Goal: Check status: Check status

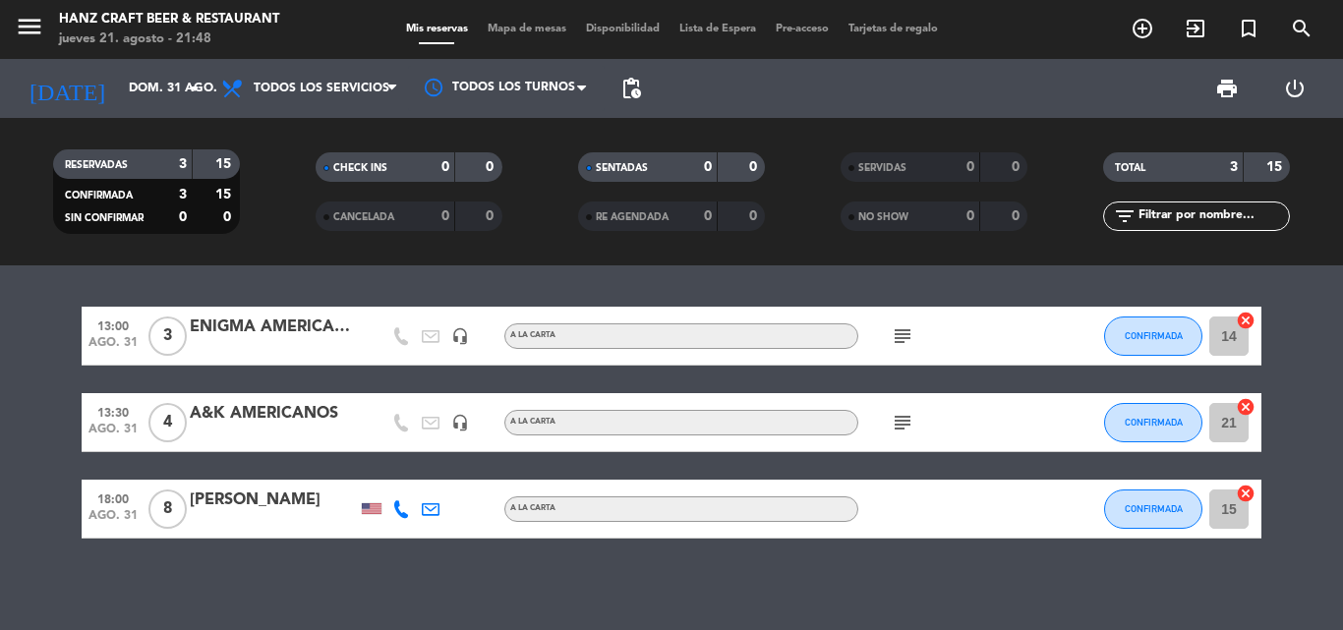
click at [173, 83] on input "dom. 31 ago." at bounding box center [202, 88] width 166 height 33
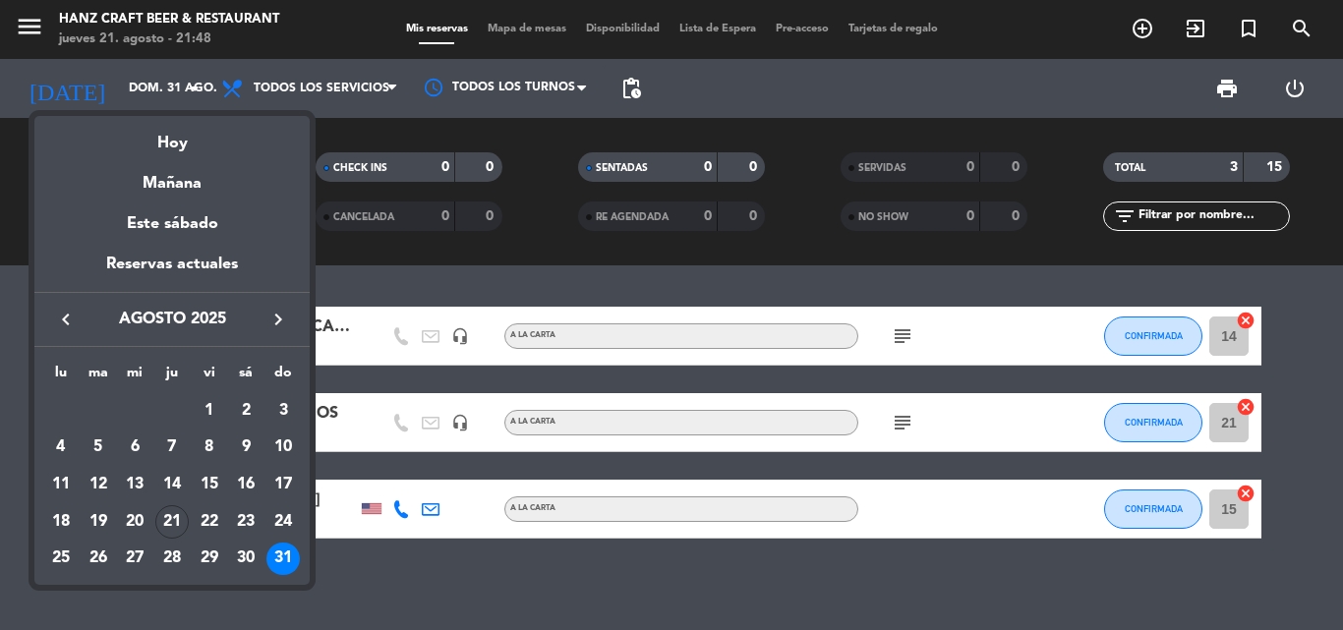
click at [172, 83] on div at bounding box center [671, 315] width 1343 height 630
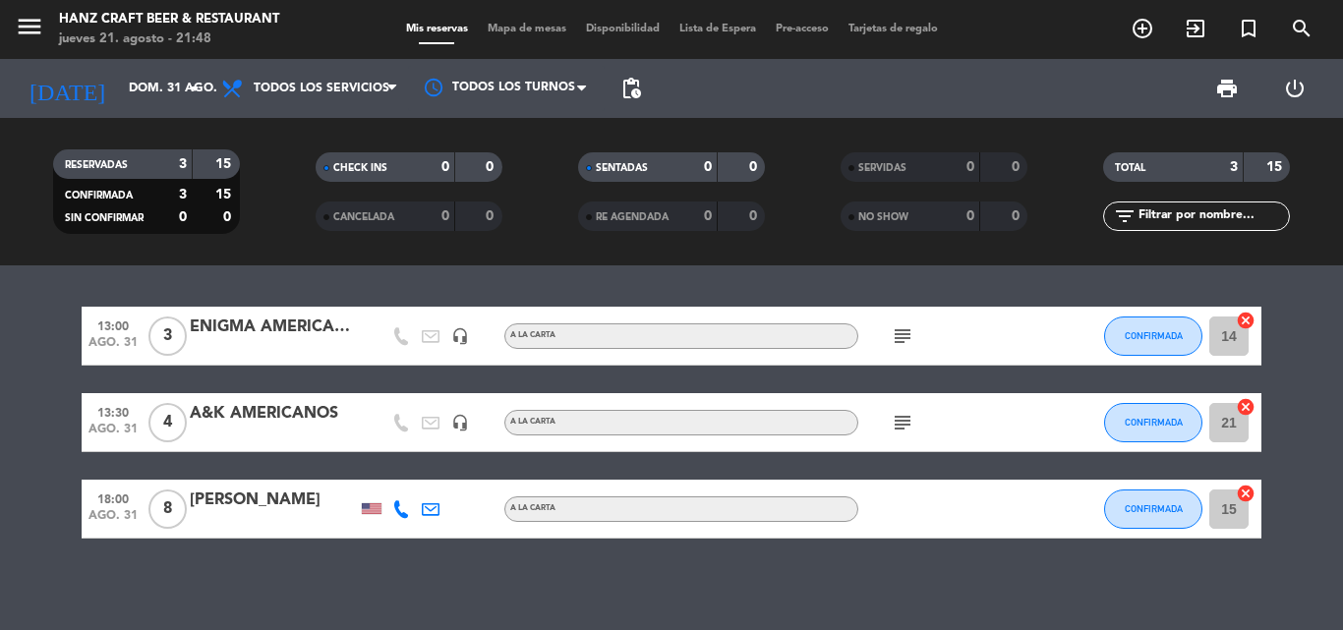
click at [172, 83] on input "dom. 31 ago." at bounding box center [202, 88] width 166 height 33
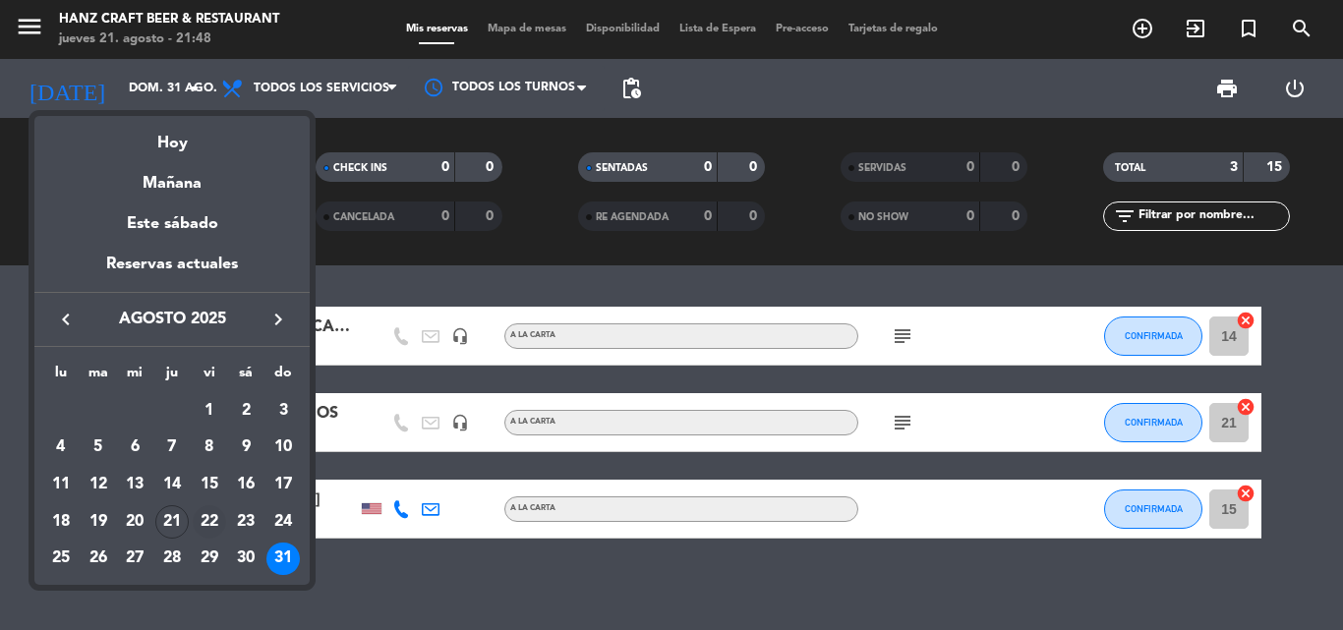
click at [218, 520] on div "22" at bounding box center [209, 522] width 33 height 33
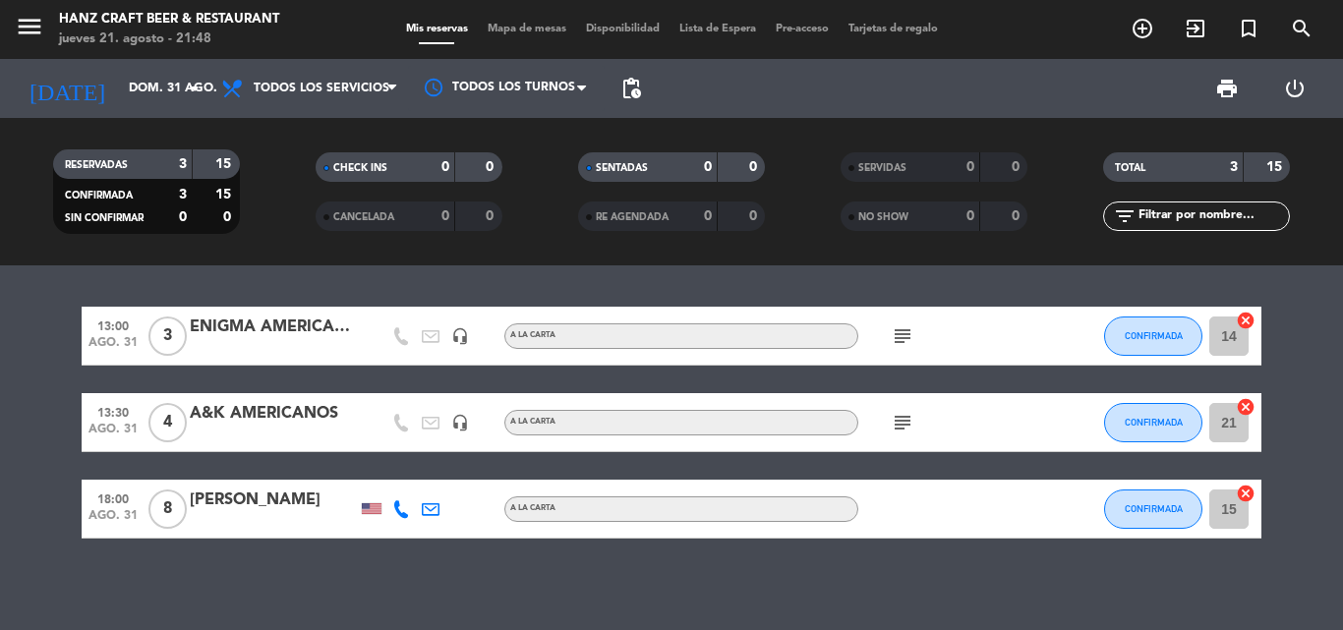
type input "vie. 22 ago."
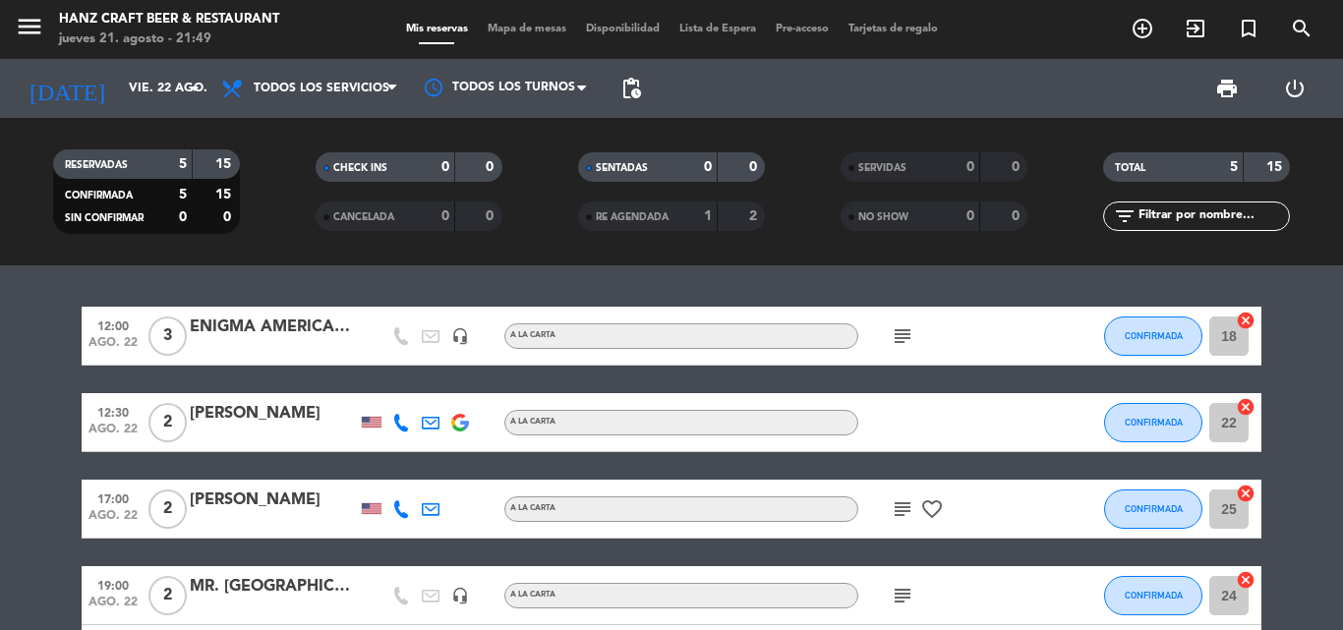
click at [0, 435] on bookings-row "12:00 [DATE] 3 ENIGMA [DEMOGRAPHIC_DATA] headset_mic A la carta subject CONFIRM…" at bounding box center [671, 496] width 1343 height 378
click at [52, 497] on bookings-row "12:00 [DATE] 3 ENIGMA [DEMOGRAPHIC_DATA] headset_mic A la carta subject CONFIRM…" at bounding box center [671, 496] width 1343 height 378
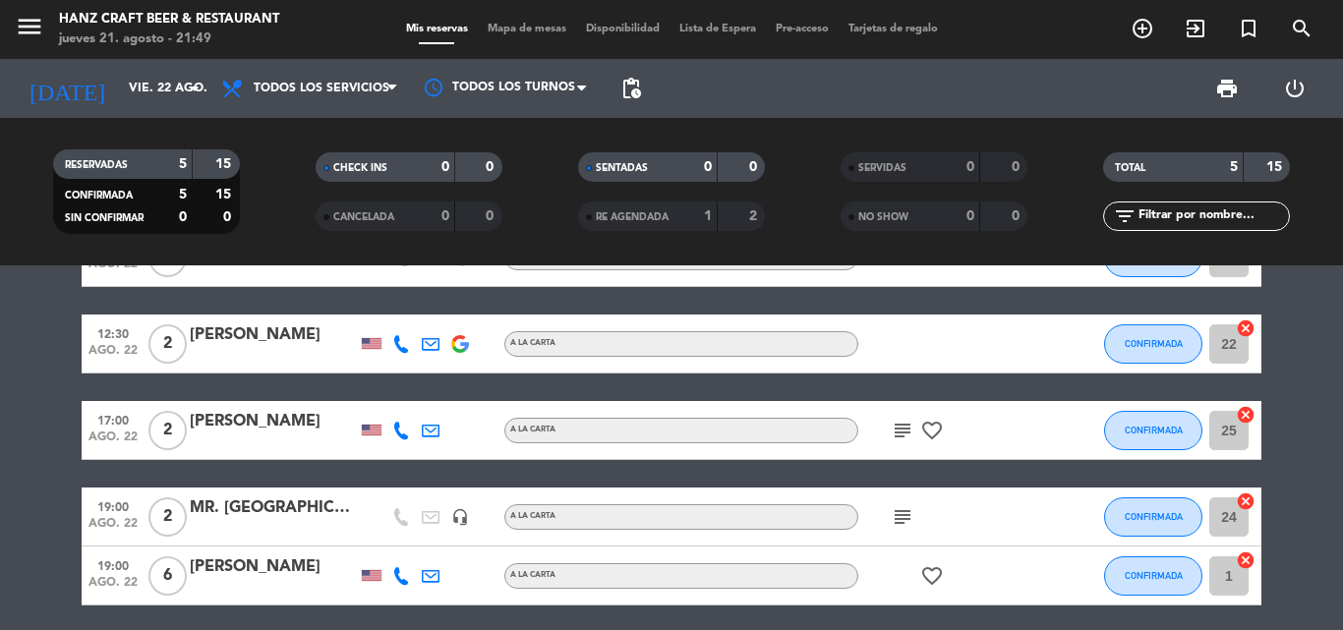
scroll to position [39, 0]
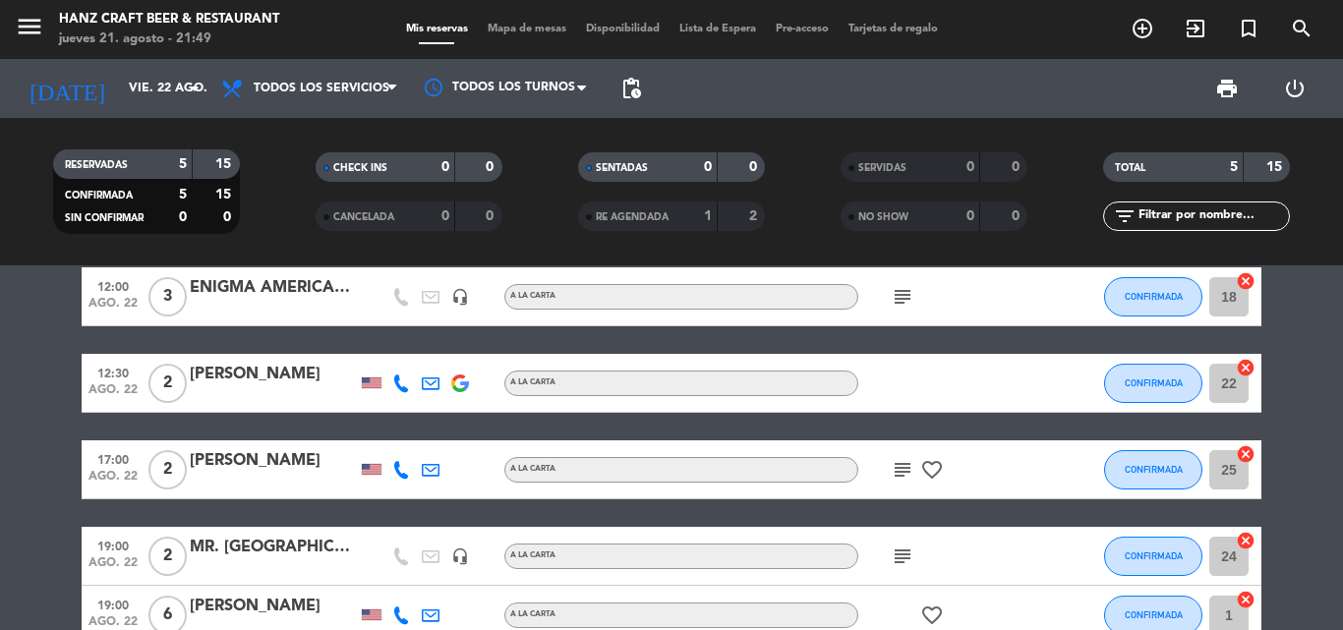
click at [929, 470] on icon "favorite_border" at bounding box center [933, 470] width 24 height 24
click at [896, 300] on icon "subject" at bounding box center [903, 297] width 24 height 24
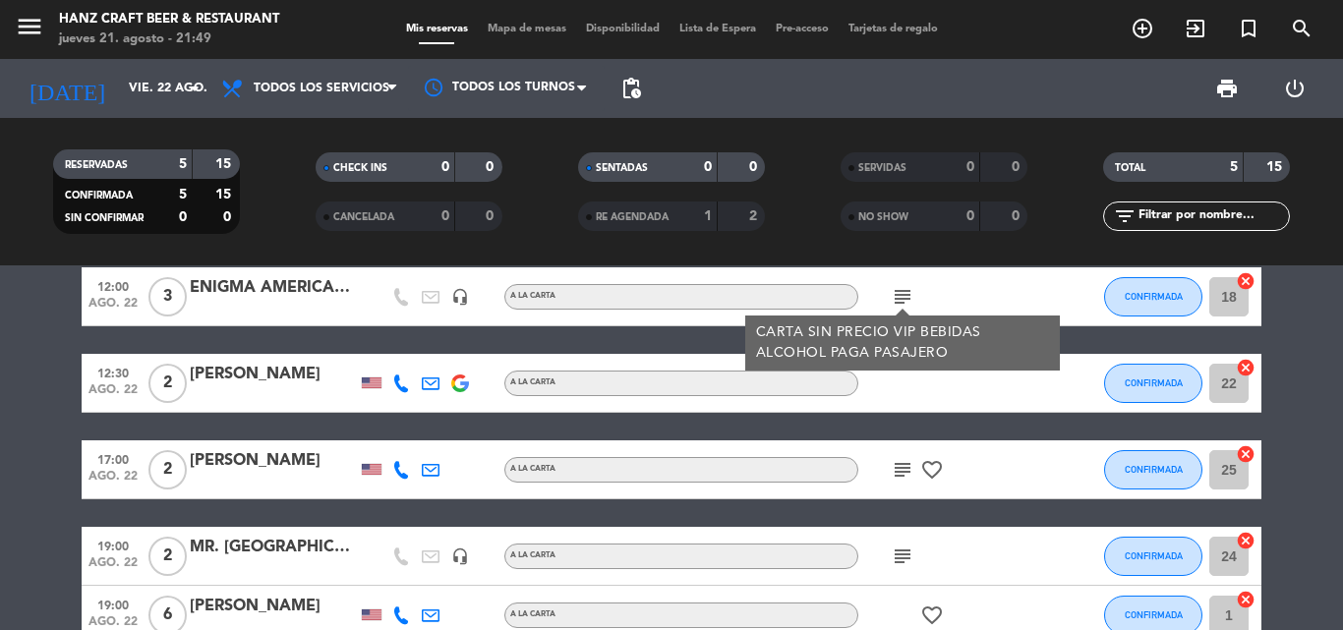
click at [896, 300] on icon "subject" at bounding box center [903, 297] width 24 height 24
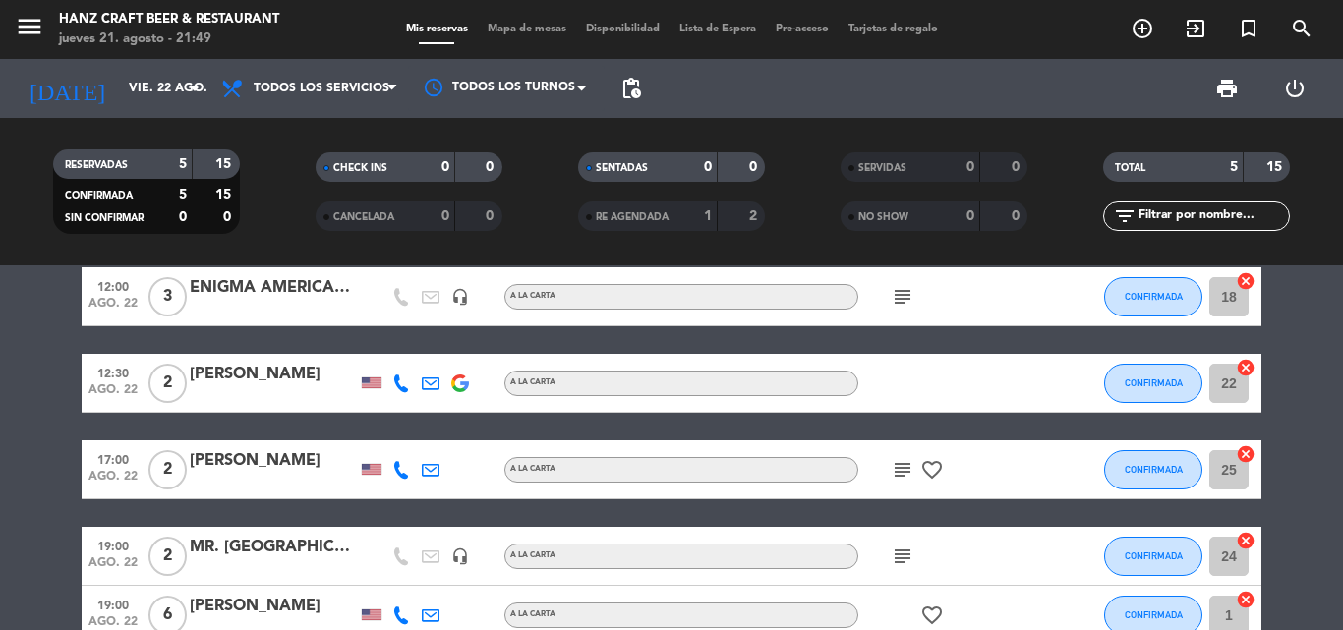
click at [908, 473] on icon "subject" at bounding box center [903, 470] width 24 height 24
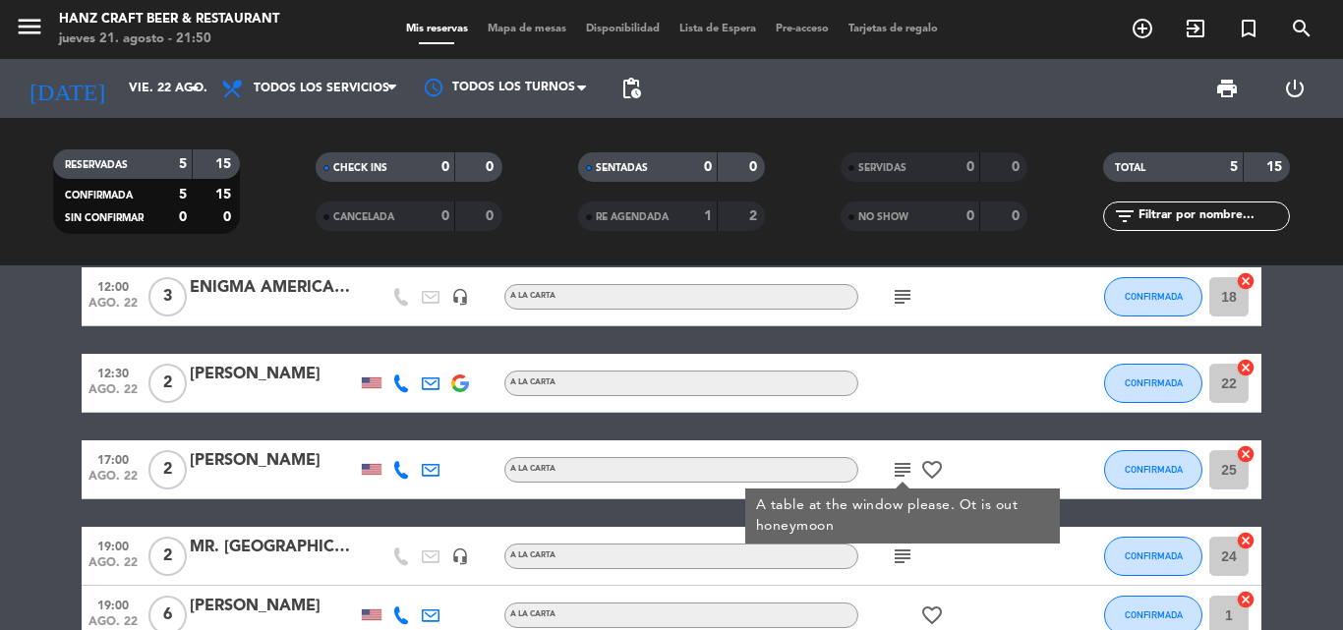
click at [908, 473] on icon "subject" at bounding box center [903, 470] width 24 height 24
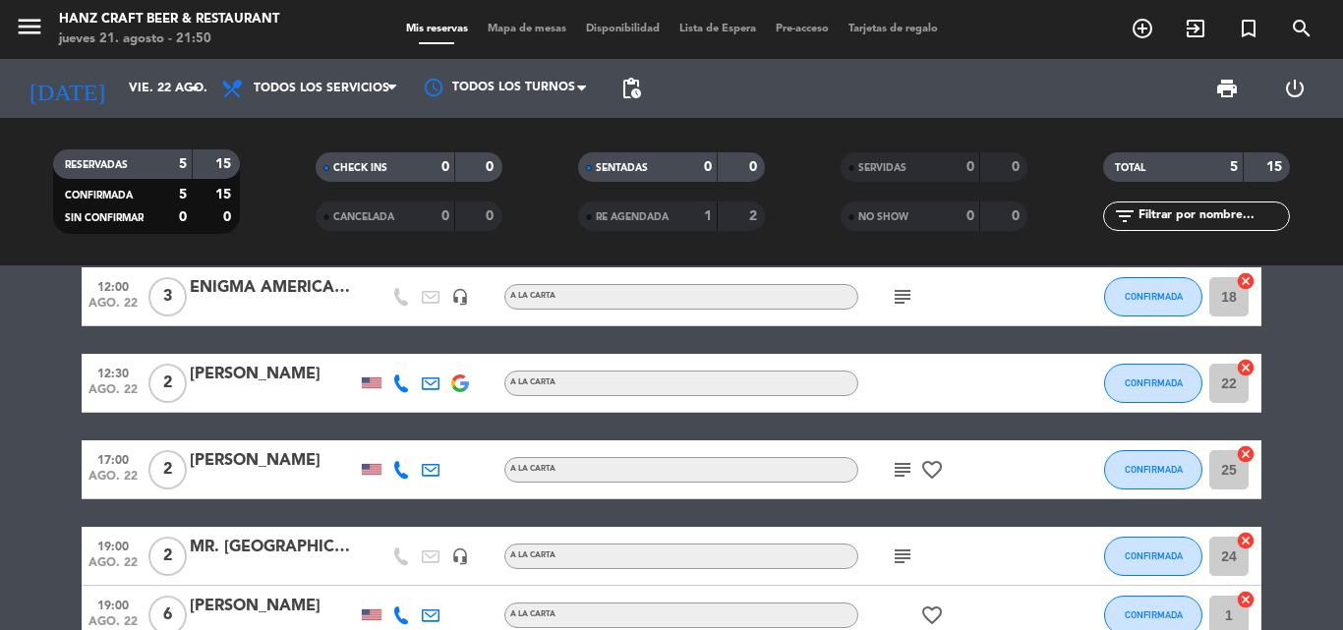
click at [907, 563] on icon "subject" at bounding box center [903, 557] width 24 height 24
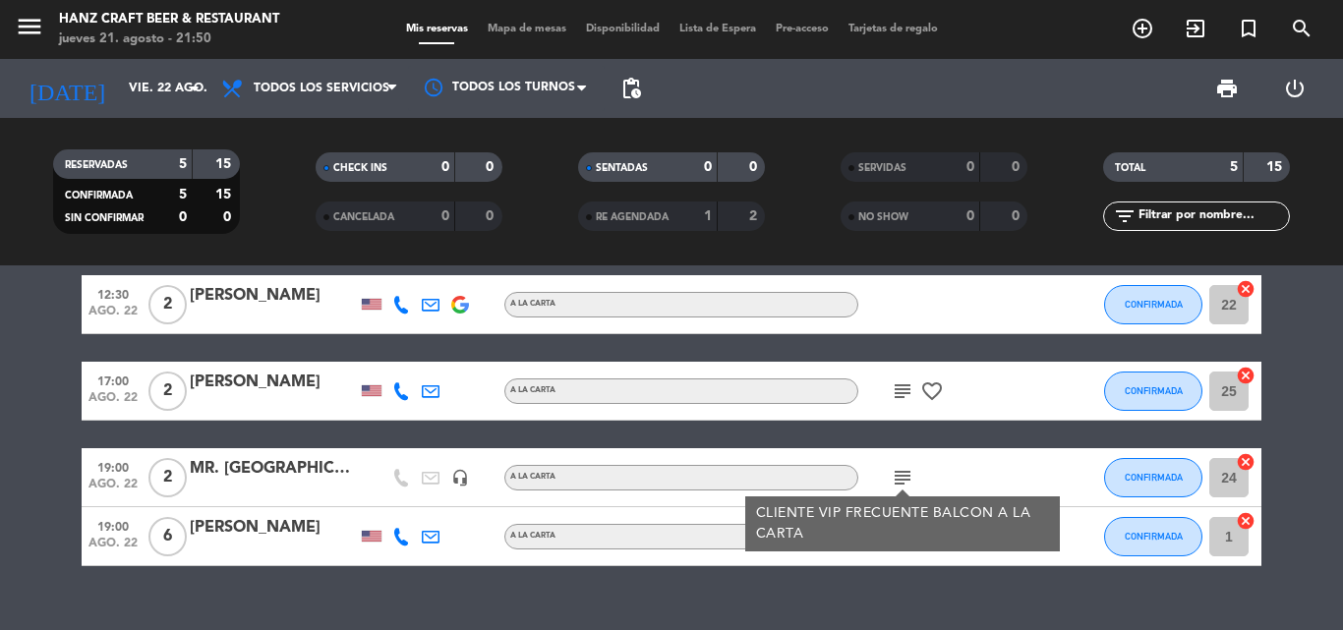
scroll to position [152, 0]
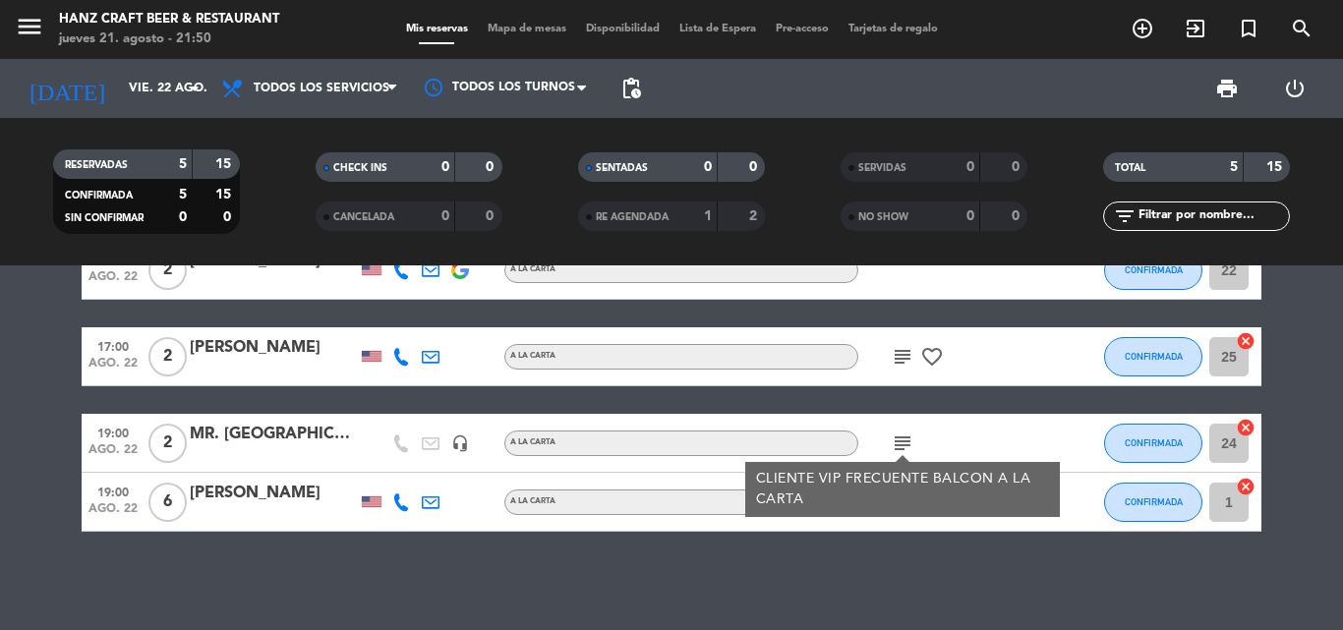
click at [888, 560] on div "12:00 [DATE] 3 ENIGMA [DEMOGRAPHIC_DATA] headset_mic A la carta subject CONFIRM…" at bounding box center [671, 448] width 1343 height 365
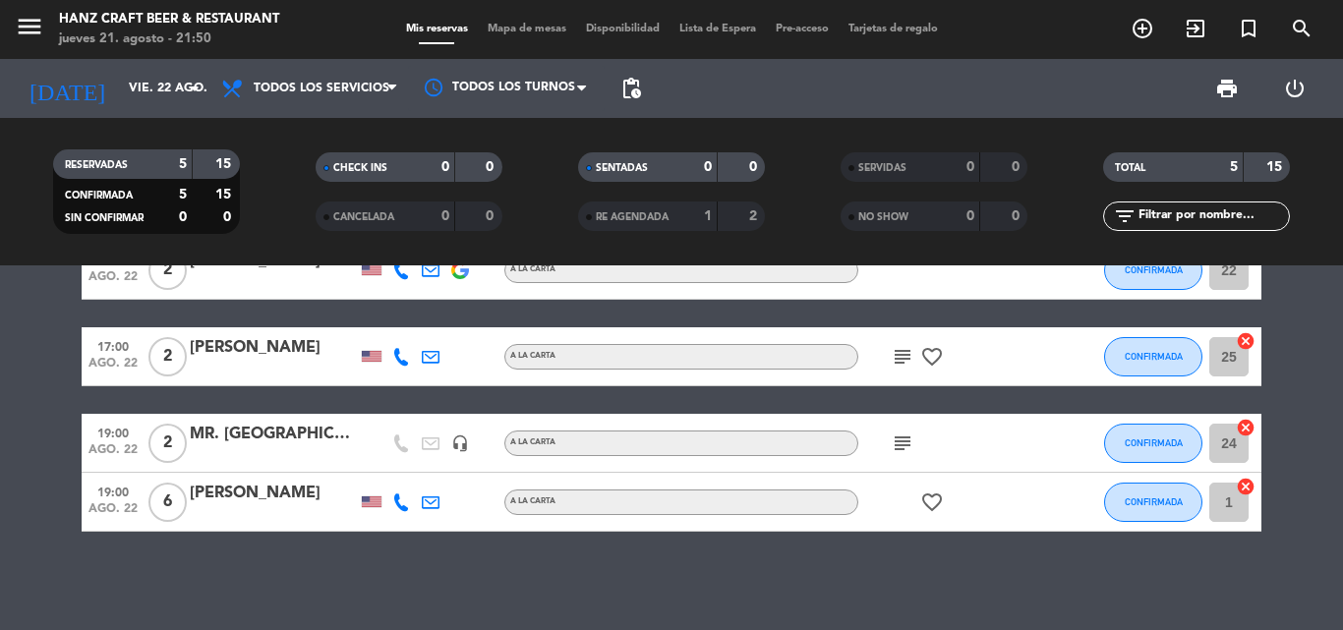
click at [930, 507] on icon "favorite_border" at bounding box center [933, 503] width 24 height 24
click at [0, 495] on bookings-row "12:00 [DATE] 3 ENIGMA [DEMOGRAPHIC_DATA] headset_mic A la carta subject CONFIRM…" at bounding box center [671, 343] width 1343 height 378
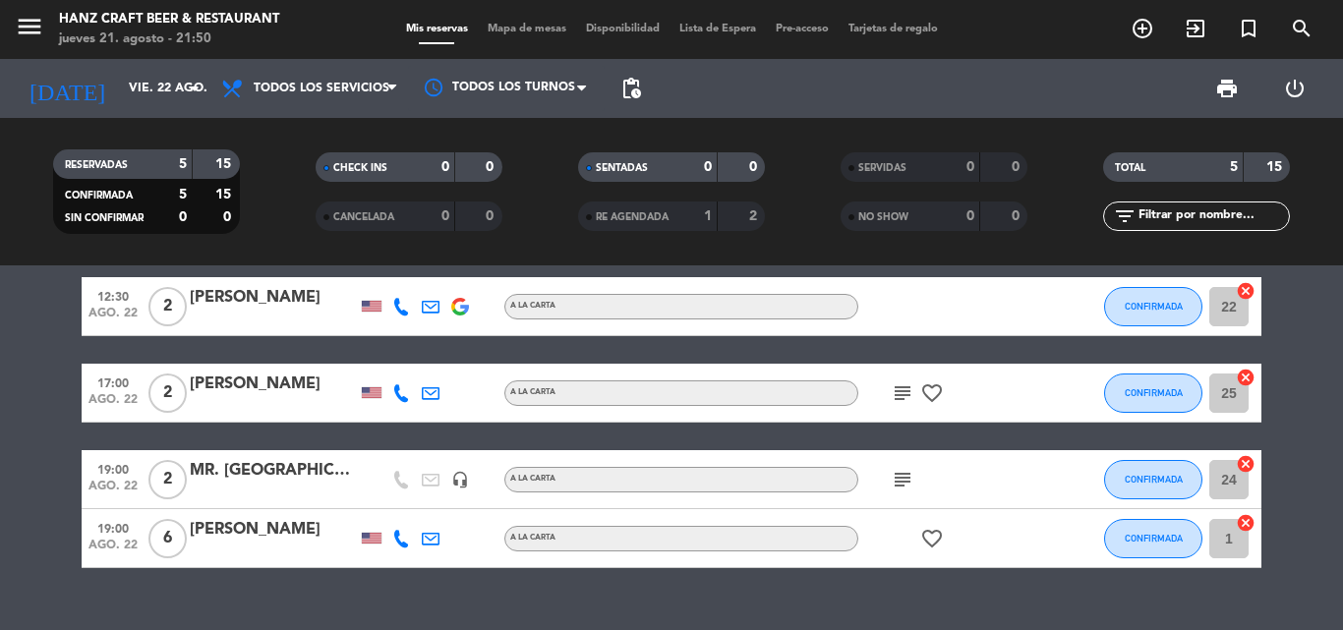
scroll to position [118, 0]
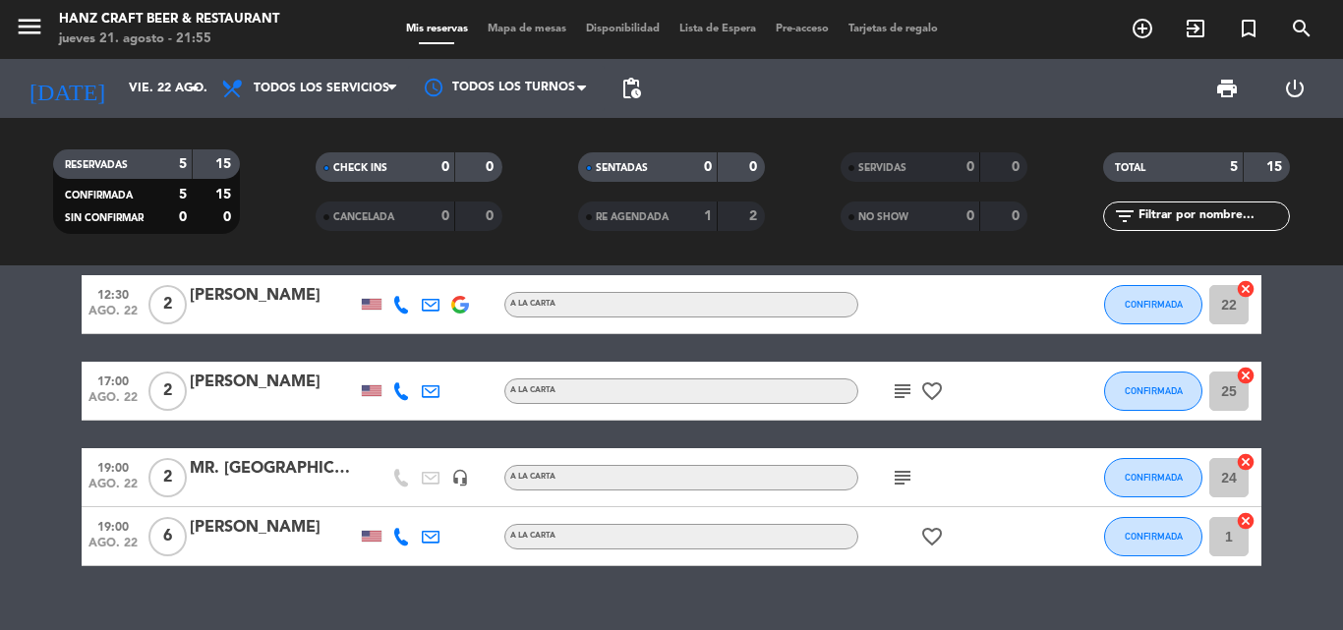
click at [0, 516] on bookings-row "12:00 [DATE] 3 ENIGMA [DEMOGRAPHIC_DATA] headset_mic A la carta subject CONFIRM…" at bounding box center [671, 378] width 1343 height 378
click at [903, 468] on icon "subject" at bounding box center [903, 478] width 24 height 24
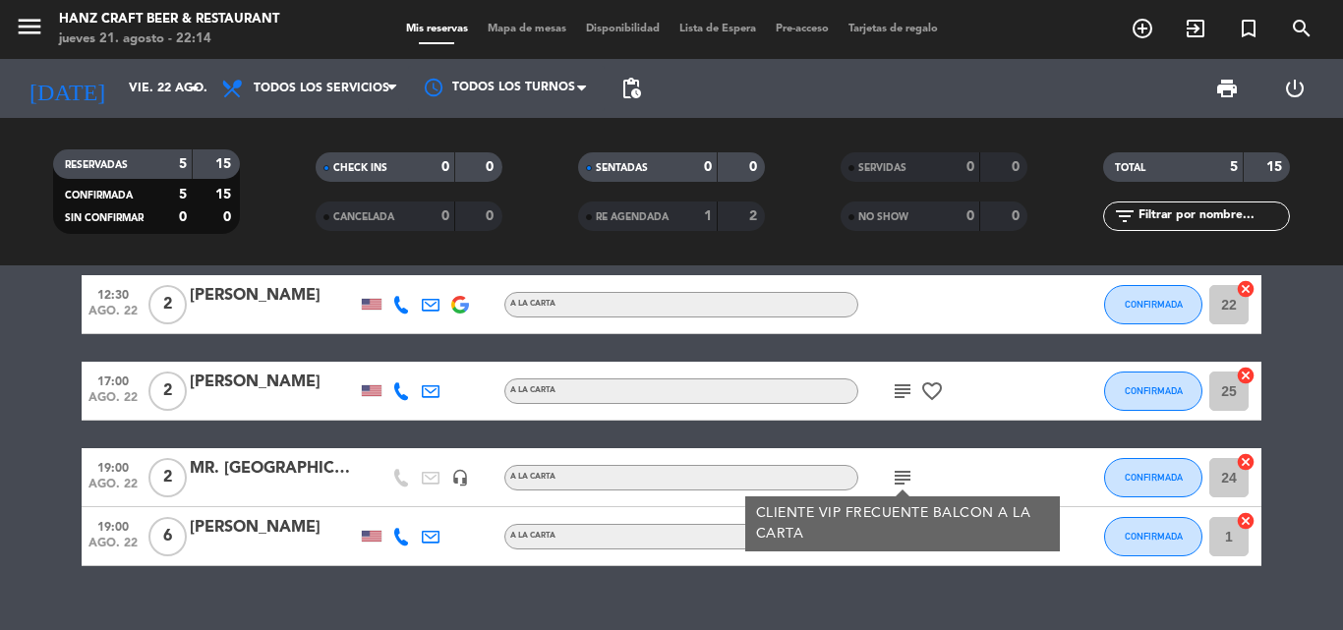
click at [903, 468] on icon "subject" at bounding box center [903, 478] width 24 height 24
